Goal: Task Accomplishment & Management: Manage account settings

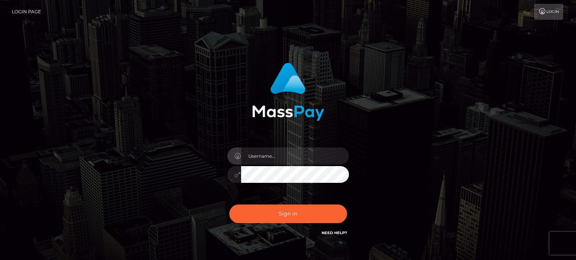
type input "[EMAIL_ADDRESS][DOMAIN_NAME]"
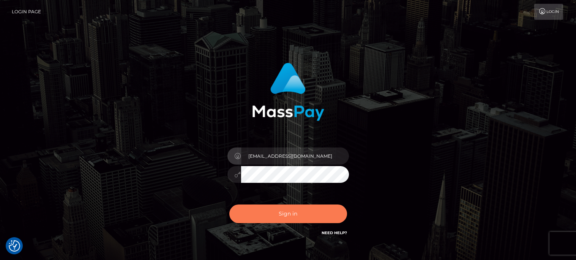
click at [279, 212] on button "Sign in" at bounding box center [288, 213] width 118 height 19
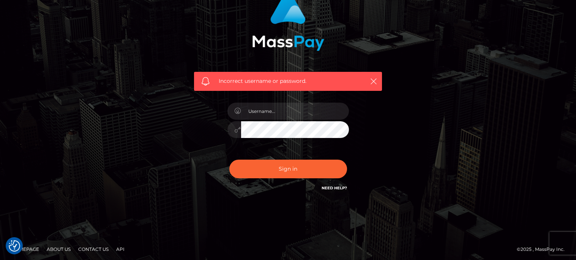
scroll to position [73, 0]
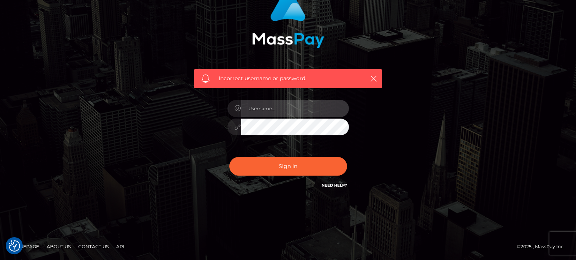
click at [285, 114] on input "text" at bounding box center [295, 108] width 108 height 17
type input "hvn"
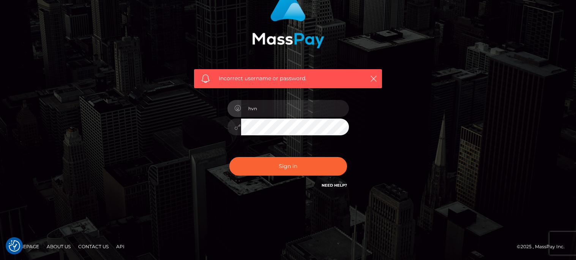
click at [299, 215] on div "Incorrect username or password. hvn" at bounding box center [288, 93] width 576 height 332
click at [345, 187] on h6 "Need Help?" at bounding box center [334, 185] width 25 height 6
click at [336, 186] on link "Need Help?" at bounding box center [334, 185] width 25 height 5
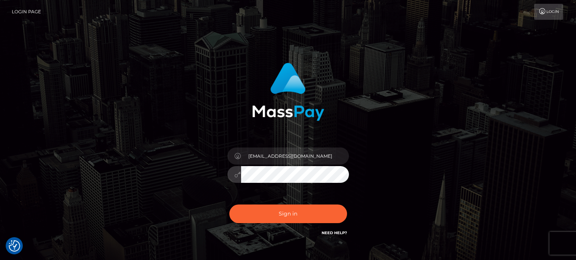
click at [229, 204] on button "Sign in" at bounding box center [288, 213] width 118 height 19
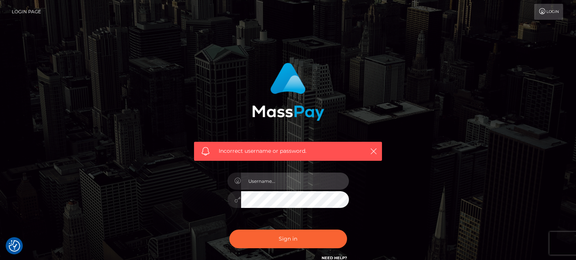
click at [283, 179] on input "text" at bounding box center [295, 181] width 108 height 17
type input "[EMAIL_ADDRESS][DOMAIN_NAME]"
click at [229, 229] on button "Sign in" at bounding box center [288, 238] width 118 height 19
click at [289, 184] on input "text" at bounding box center [295, 181] width 108 height 17
type input "[EMAIL_ADDRESS][DOMAIN_NAME]"
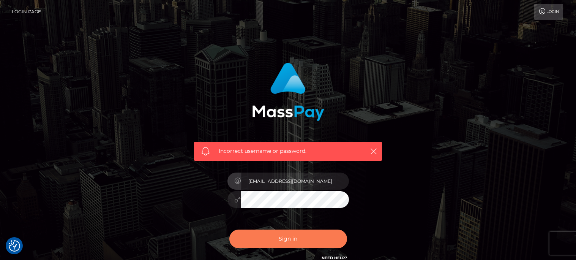
scroll to position [73, 0]
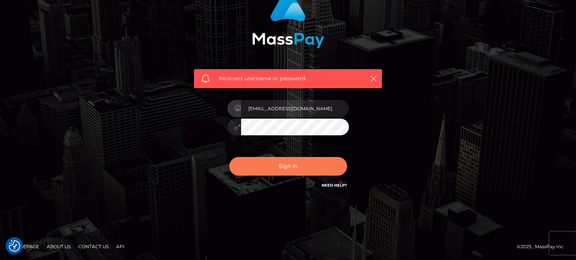
click at [294, 163] on button "Sign in" at bounding box center [288, 166] width 118 height 19
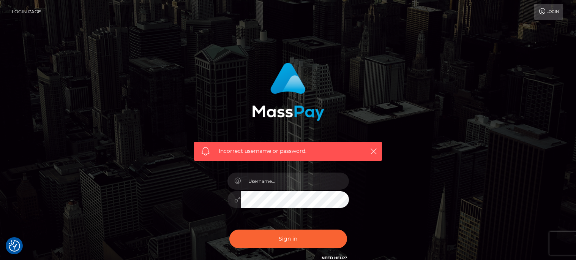
click at [558, 5] on link "Login" at bounding box center [549, 12] width 29 height 16
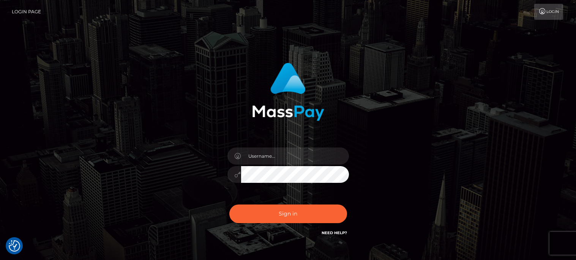
click at [324, 233] on link "Need Help?" at bounding box center [334, 232] width 25 height 5
click at [258, 89] on img at bounding box center [288, 92] width 72 height 58
click at [290, 85] on img at bounding box center [288, 92] width 72 height 58
click at [14, 10] on link "Login Page" at bounding box center [26, 12] width 29 height 16
